Goal: Use online tool/utility: Utilize a website feature to perform a specific function

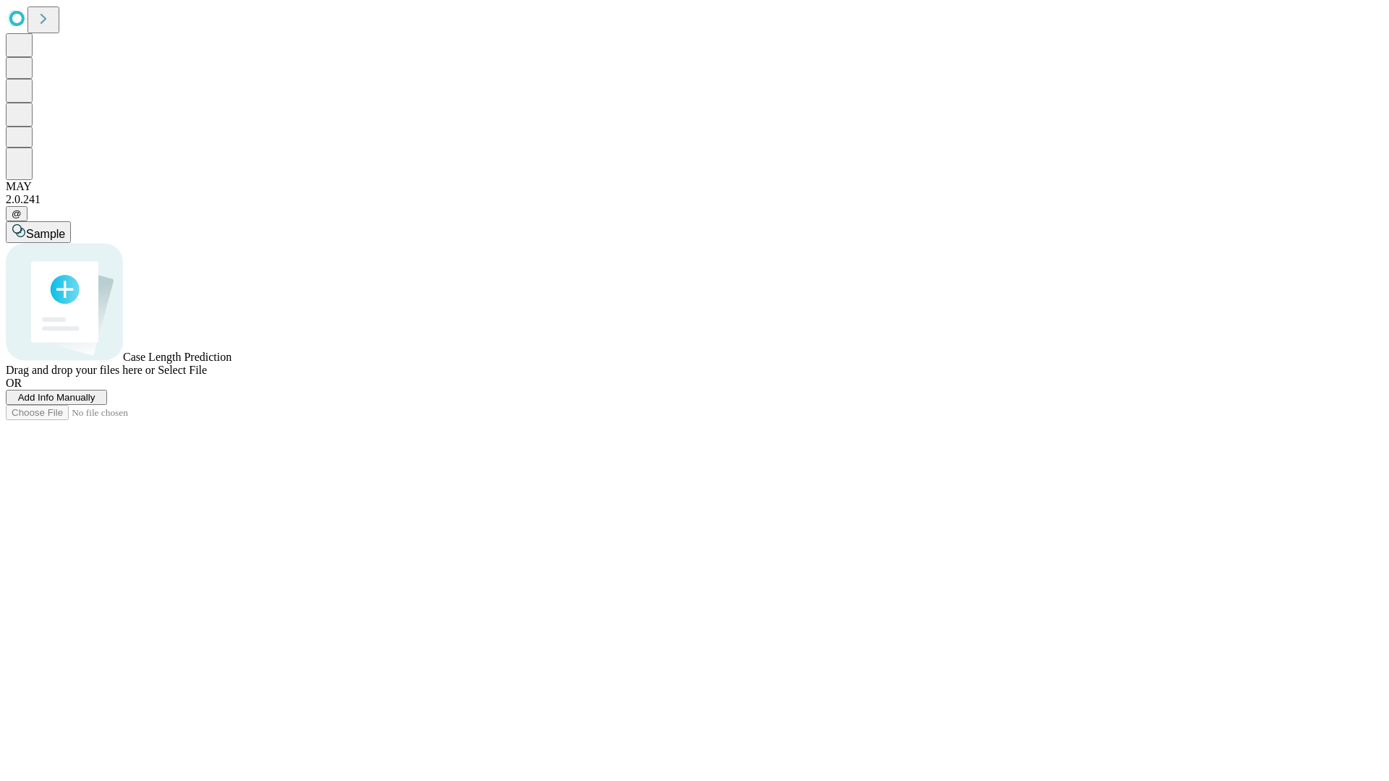
click at [207, 376] on span "Select File" at bounding box center [182, 370] width 49 height 12
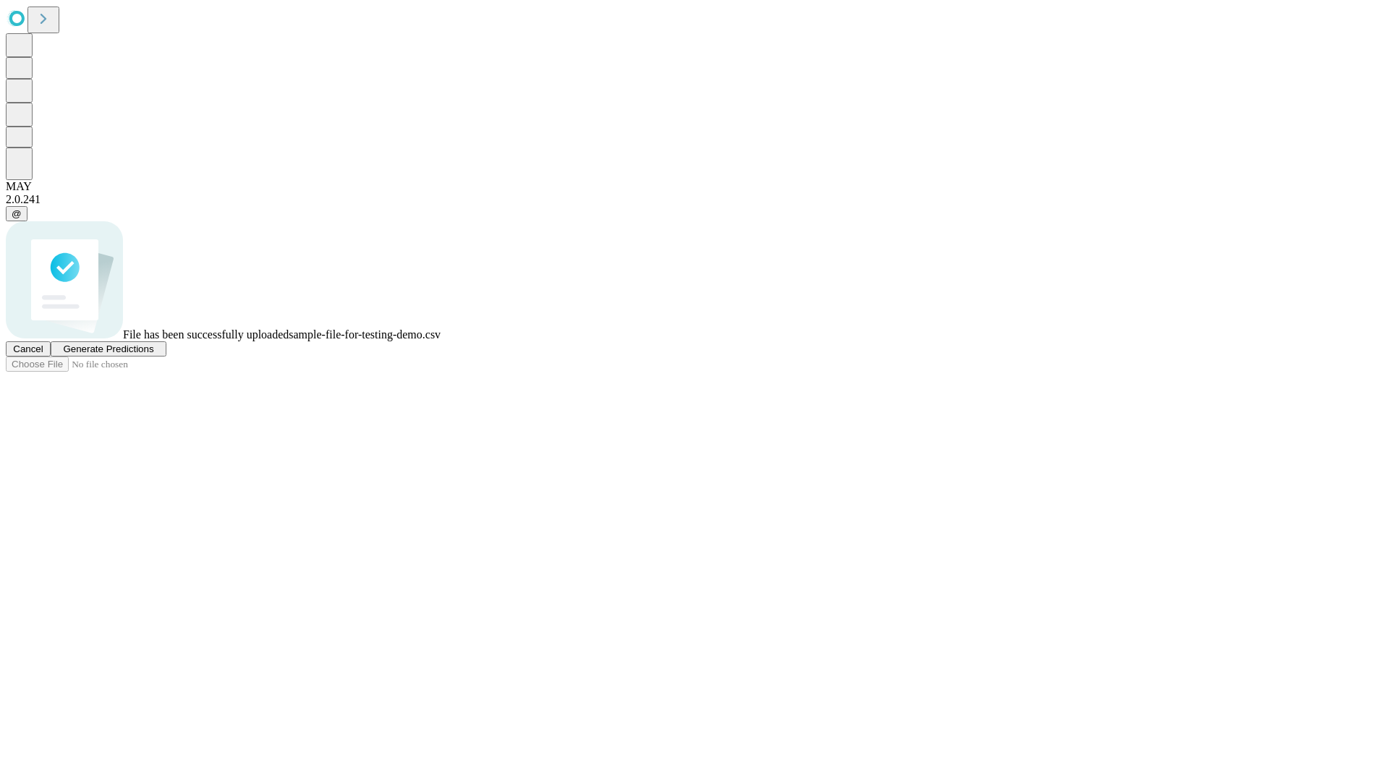
click at [153, 355] on span "Generate Predictions" at bounding box center [108, 349] width 90 height 11
